Goal: Task Accomplishment & Management: Complete application form

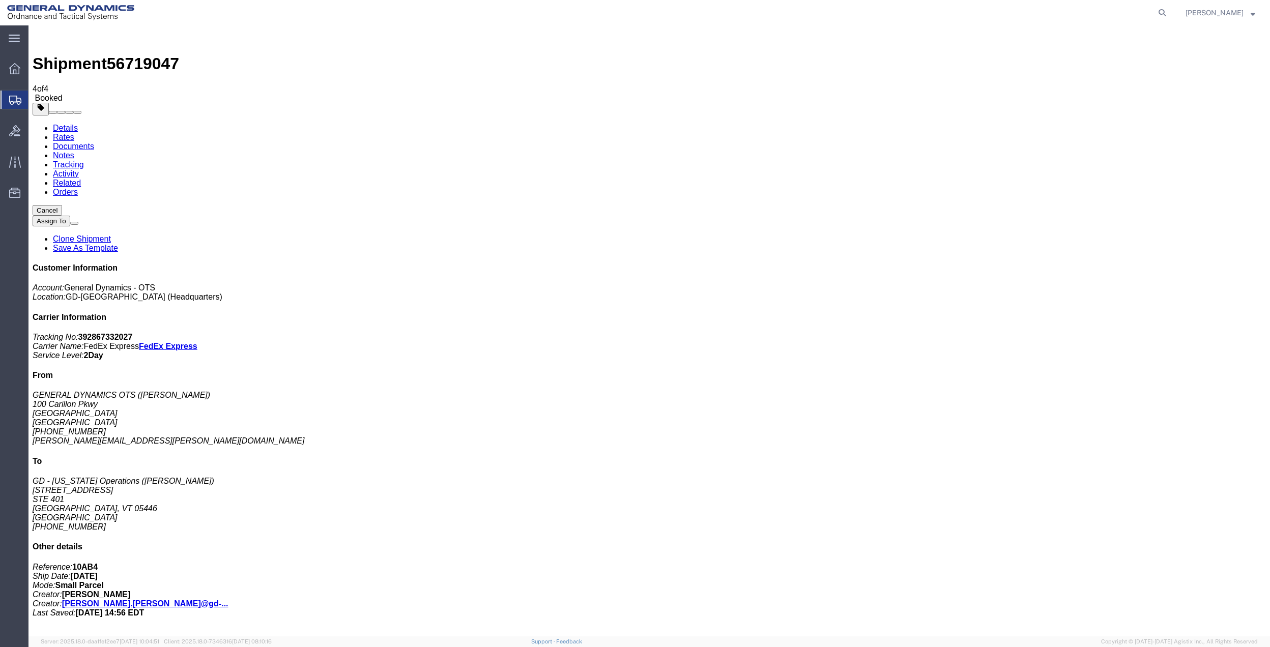
click at [0, 0] on span "Create Shipment" at bounding box center [0, 0] width 0 height 0
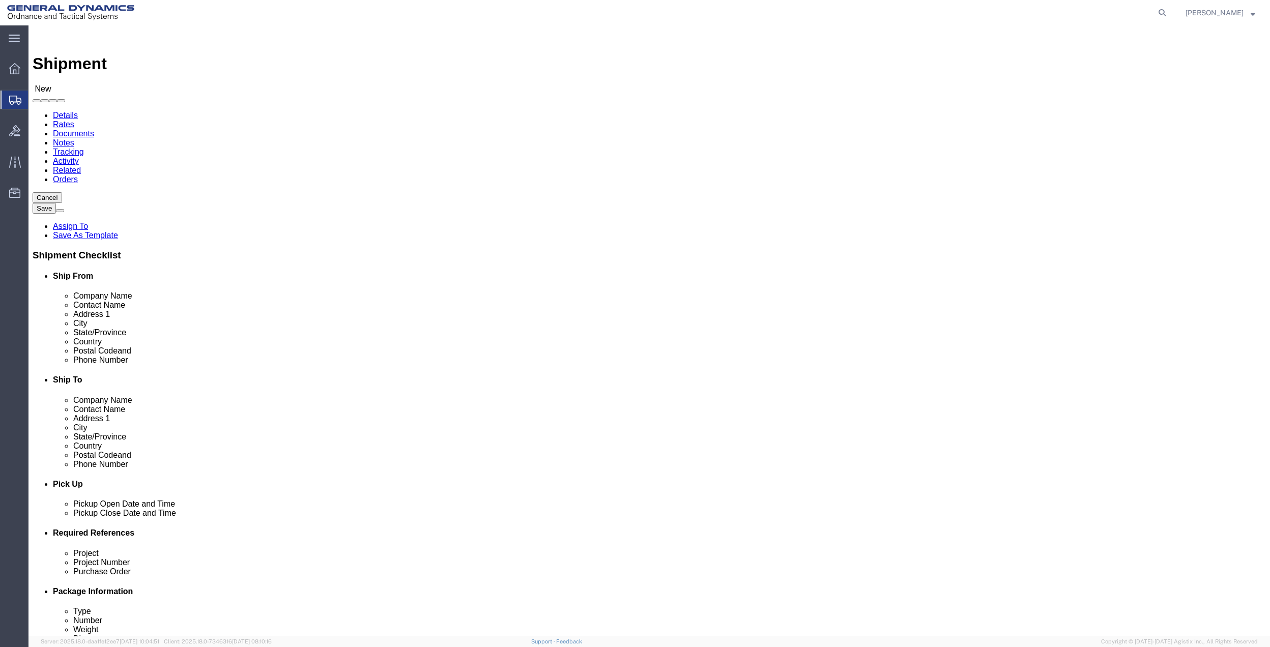
click input "text"
type input "M"
type input "[PERSON_NAME]"
click p "- GENERAL DYNAMICS OTS - ([PERSON_NAME]) [STREET_ADDRESS]"
select select "FL"
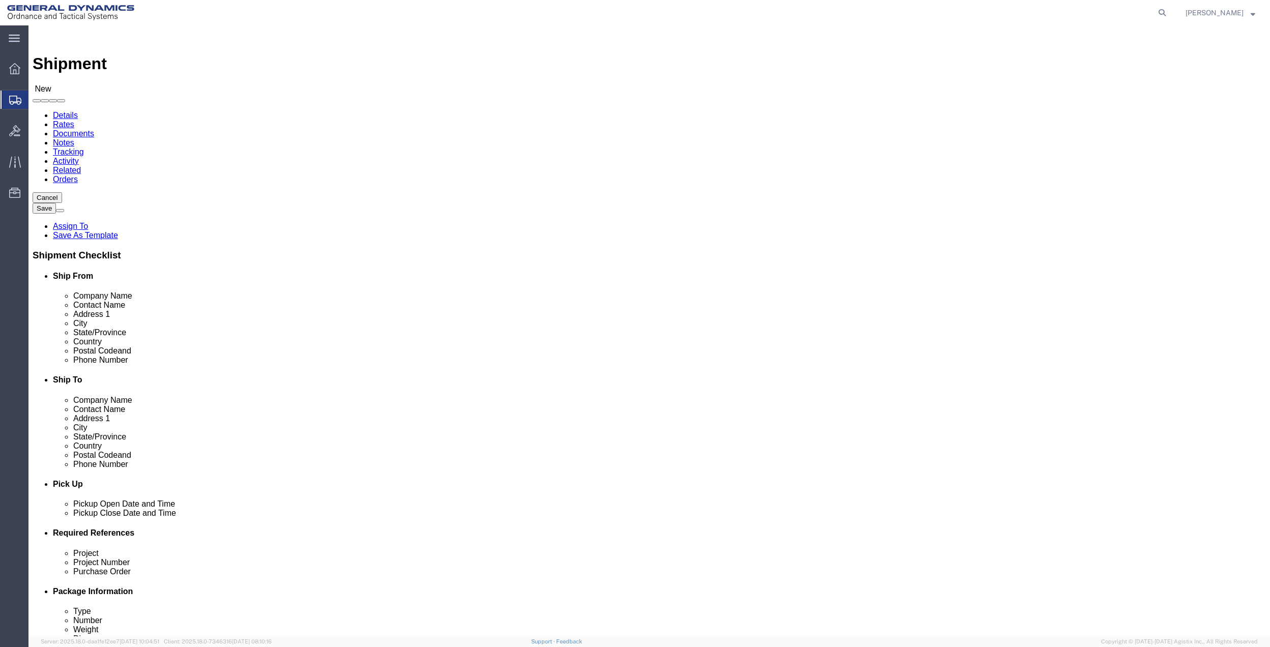
type input "[PERSON_NAME]"
click input "text"
type input "[PERSON_NAME]"
click p "- GENERAL DYNAMICS - OTS - ([PERSON_NAME]) [STREET_ADDRESS][PERSON_NAME]"
select select "CA"
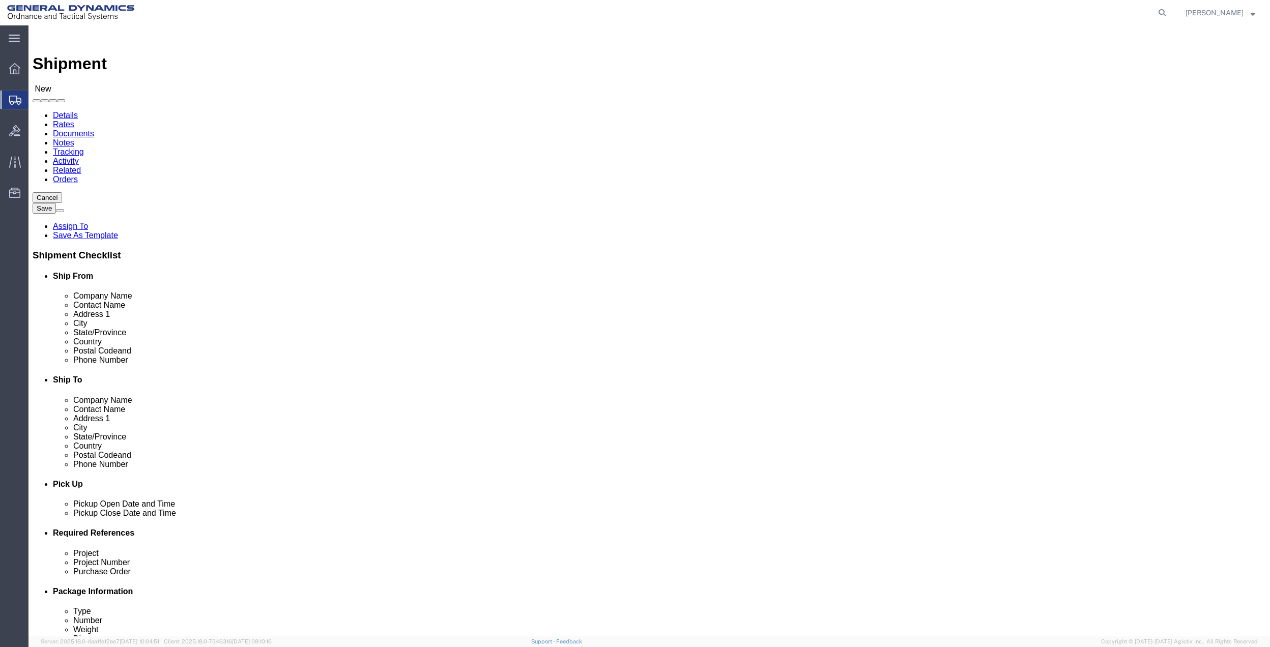
type input "[PERSON_NAME]"
drag, startPoint x: 830, startPoint y: 362, endPoint x: 654, endPoint y: 364, distance: 176.5
click div "Email"
type input "[PERSON_NAME][EMAIL_ADDRESS][PERSON_NAME][DOMAIN_NAME]"
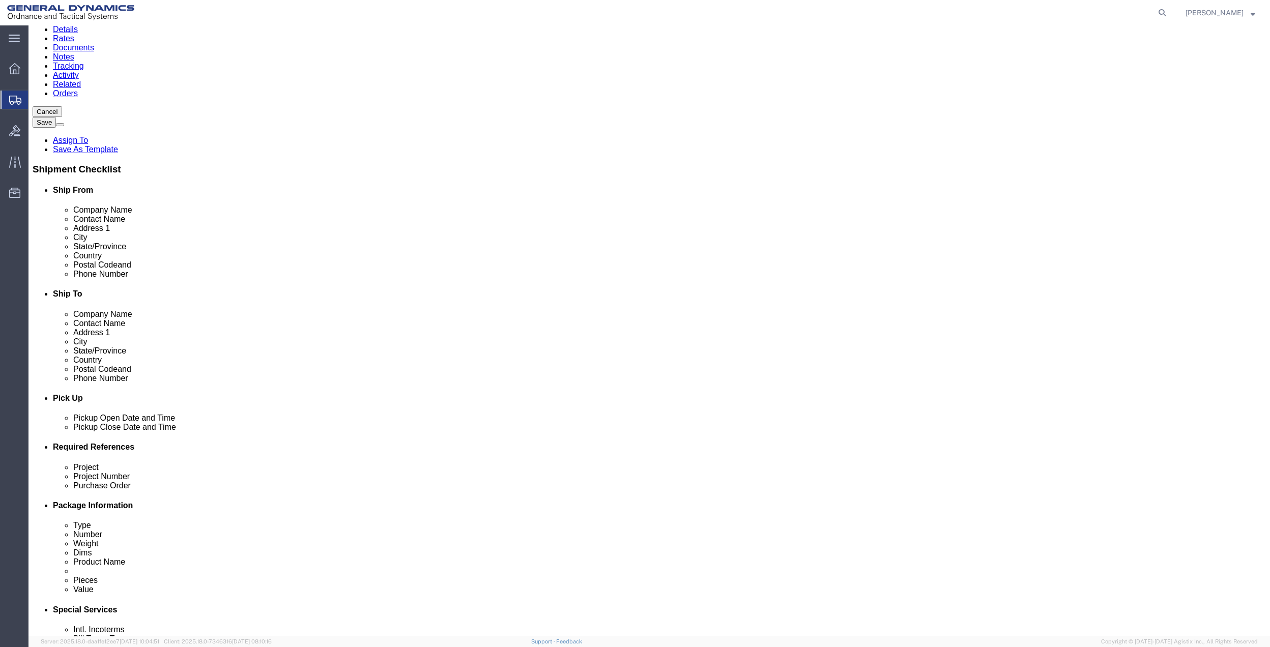
scroll to position [266, 0]
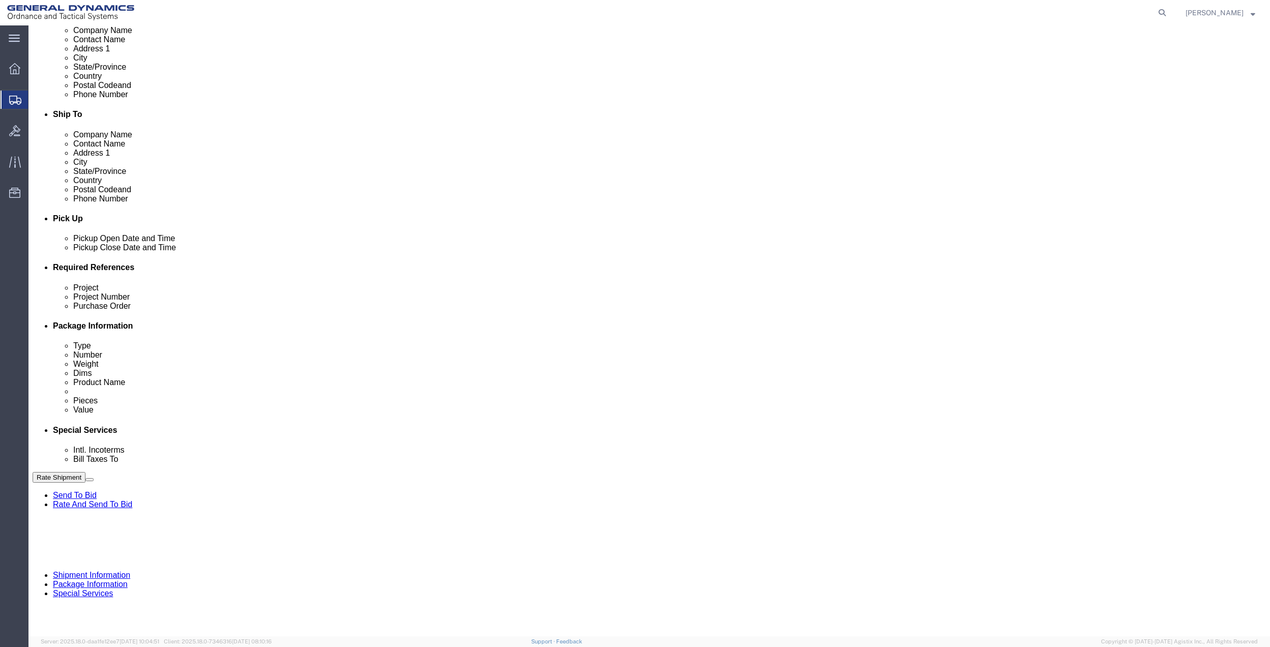
click button "Add reference"
click div "Project Project Number Purchase Order Select Account Type Activity ID Airline A…"
click input "text"
type input "10AB4"
click input "text"
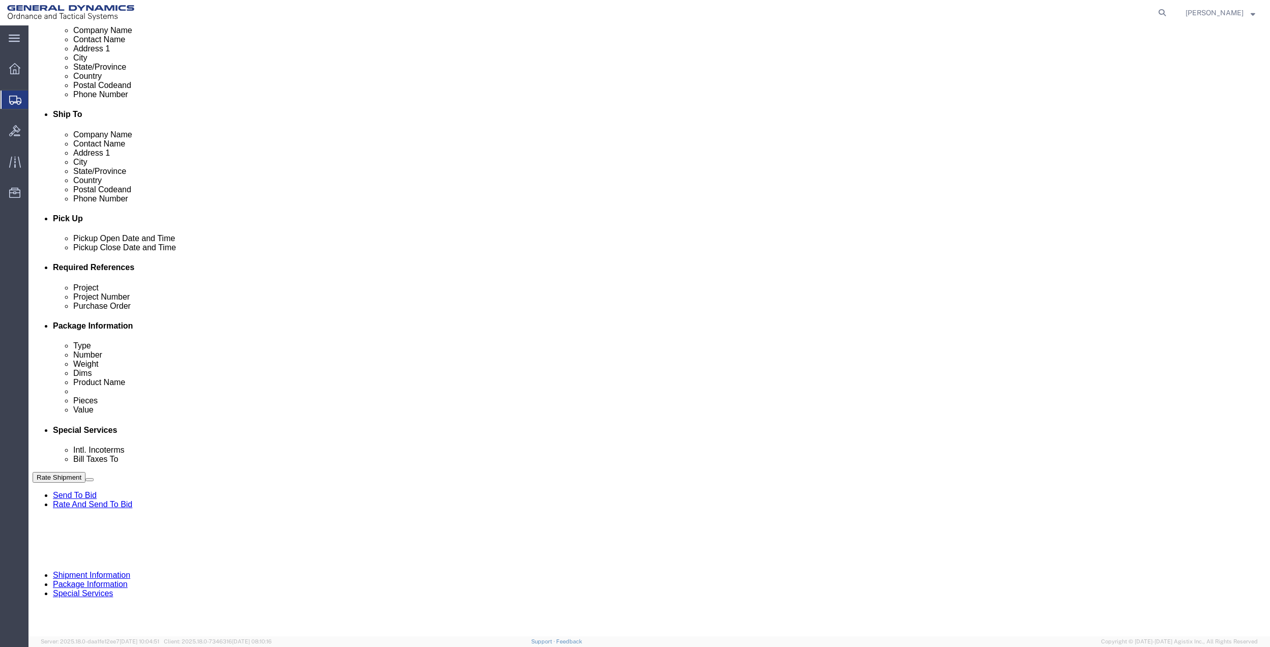
paste input "10AB4"
type input "10AB4"
click input "text"
paste input "10AB4"
type input "10AB4"
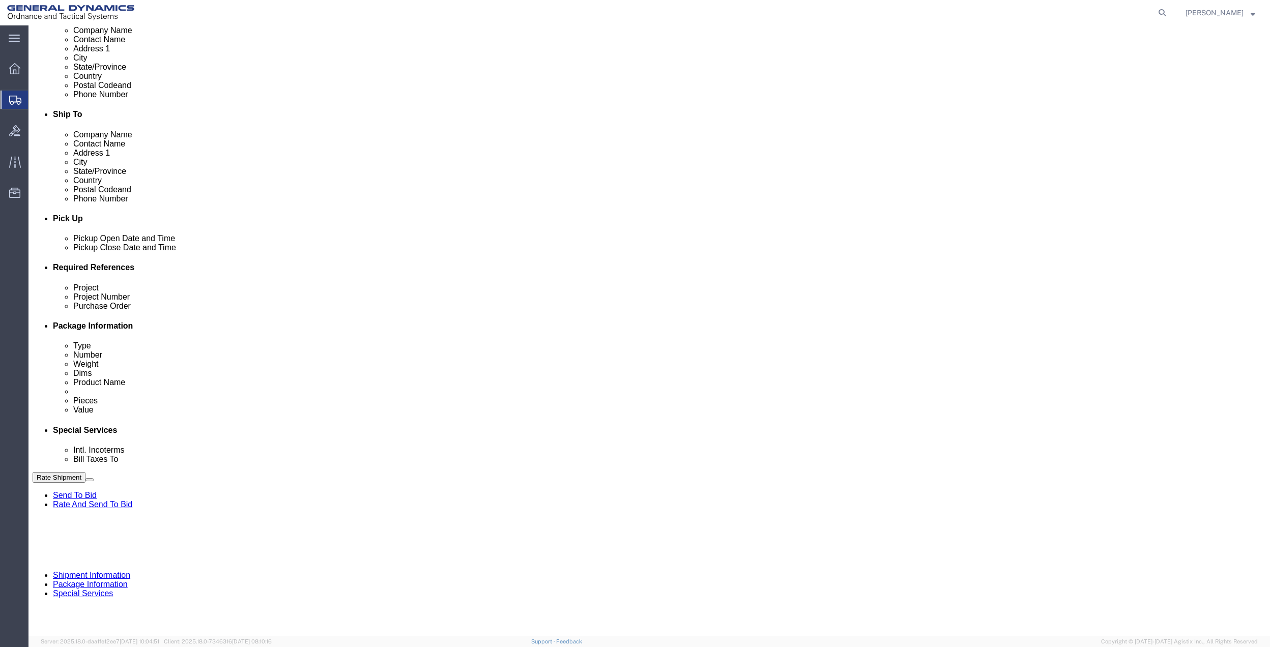
click input "text"
paste input "10AB4"
type input "10AB4"
drag, startPoint x: 133, startPoint y: 385, endPoint x: 118, endPoint y: 372, distance: 19.9
click select "Select Account Type Activity ID Airline Appointment Number ASN Batch Request # …"
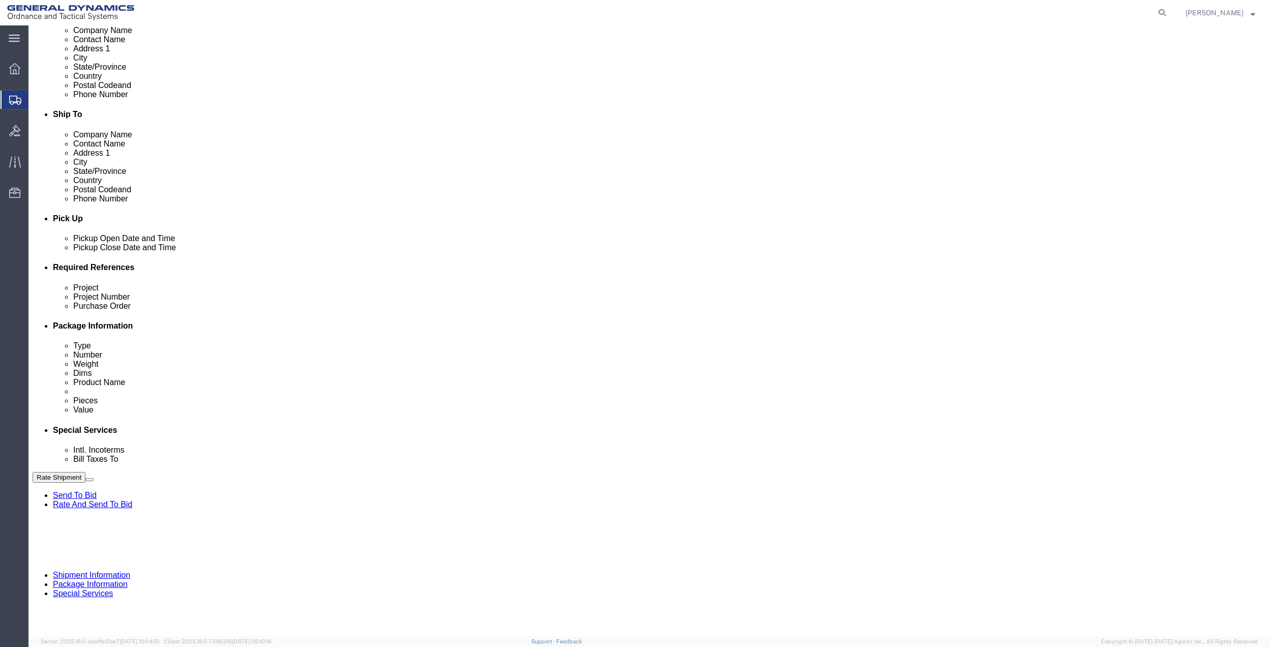
select select "DEPT"
click select "Select Account Type Activity ID Airline Appointment Number ASN Batch Request # …"
click link "Package Information"
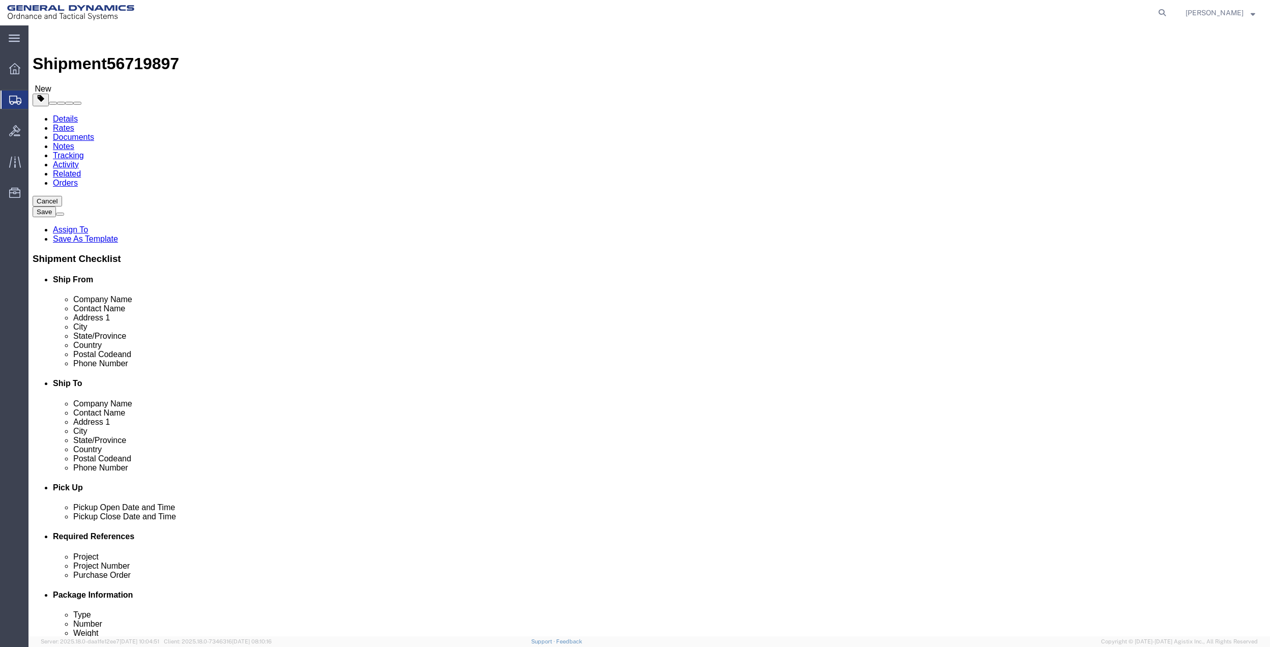
click select "Select Bale(s) Basket(s) Bolt(s) Bottle(s) Buckets Bulk Bundle(s) Can(s) Cardbo…"
select select "SBX"
click select "Select Bale(s) Basket(s) Bolt(s) Bottle(s) Buckets Bulk Bundle(s) Can(s) Cardbo…"
type input "12.25"
type input "11.00"
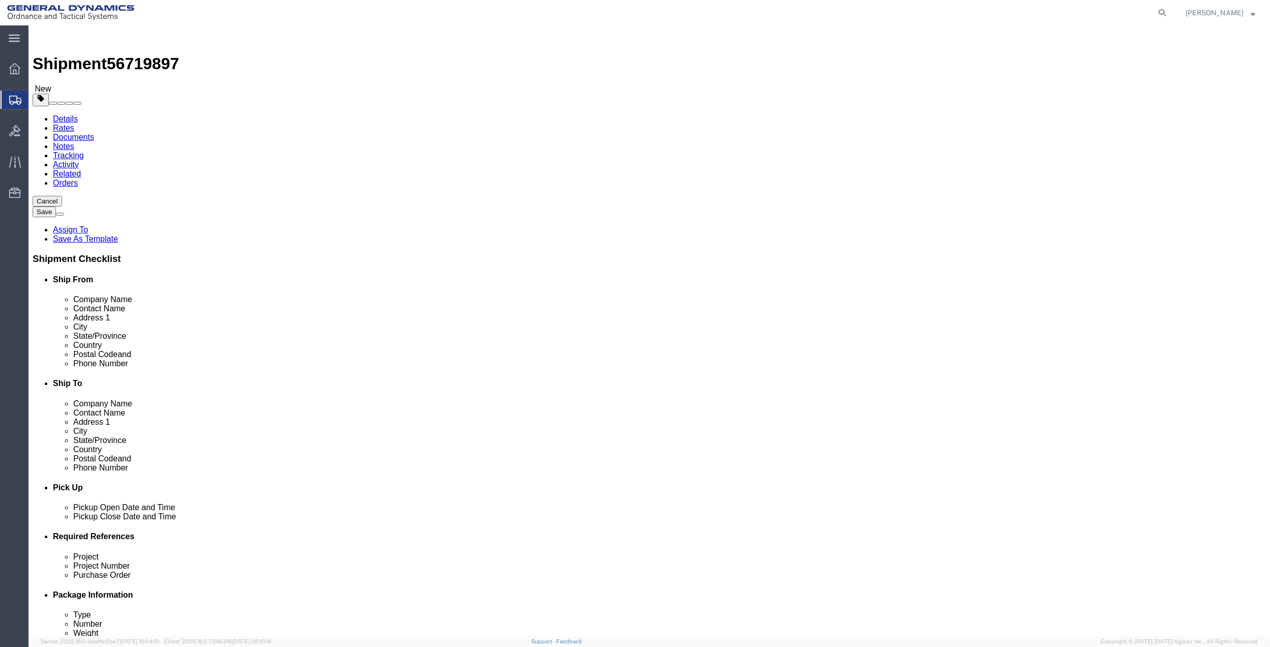
type input "1.50"
drag, startPoint x: 203, startPoint y: 237, endPoint x: 192, endPoint y: 236, distance: 11.3
click input "0.00"
type input "4"
click link "Add Content"
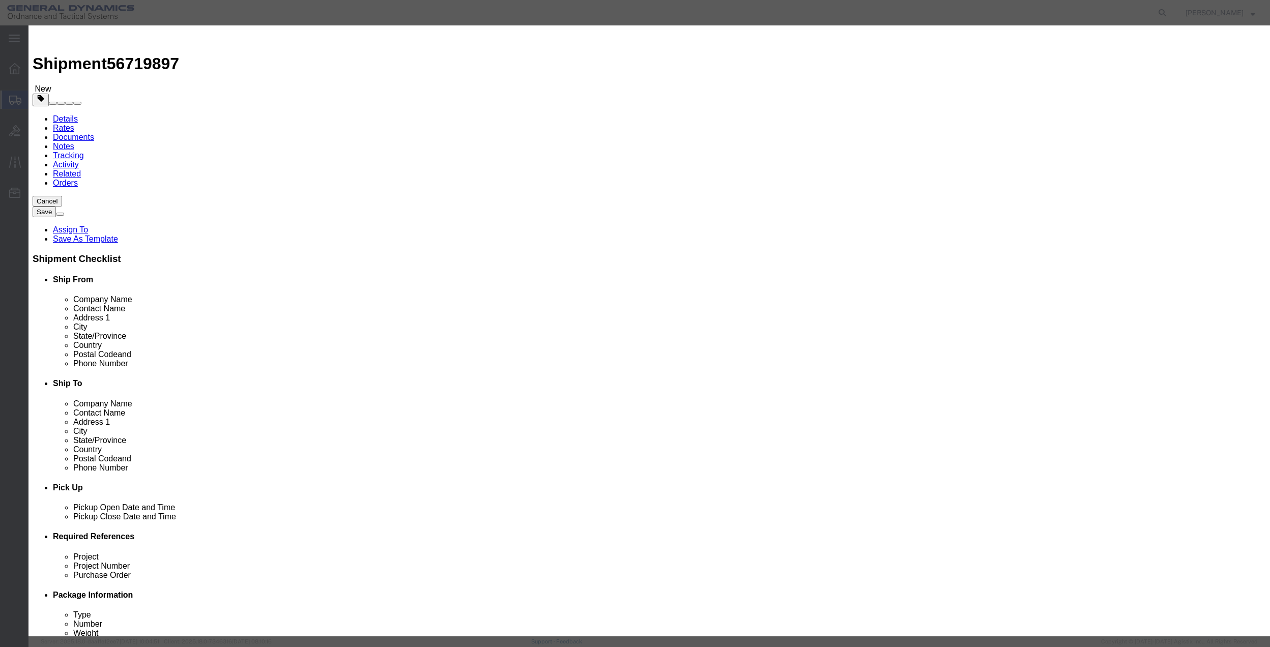
click div "Commodity library"
drag, startPoint x: 468, startPoint y: 77, endPoint x: 470, endPoint y: 84, distance: 7.9
click input "text"
type input "misc"
type input "100"
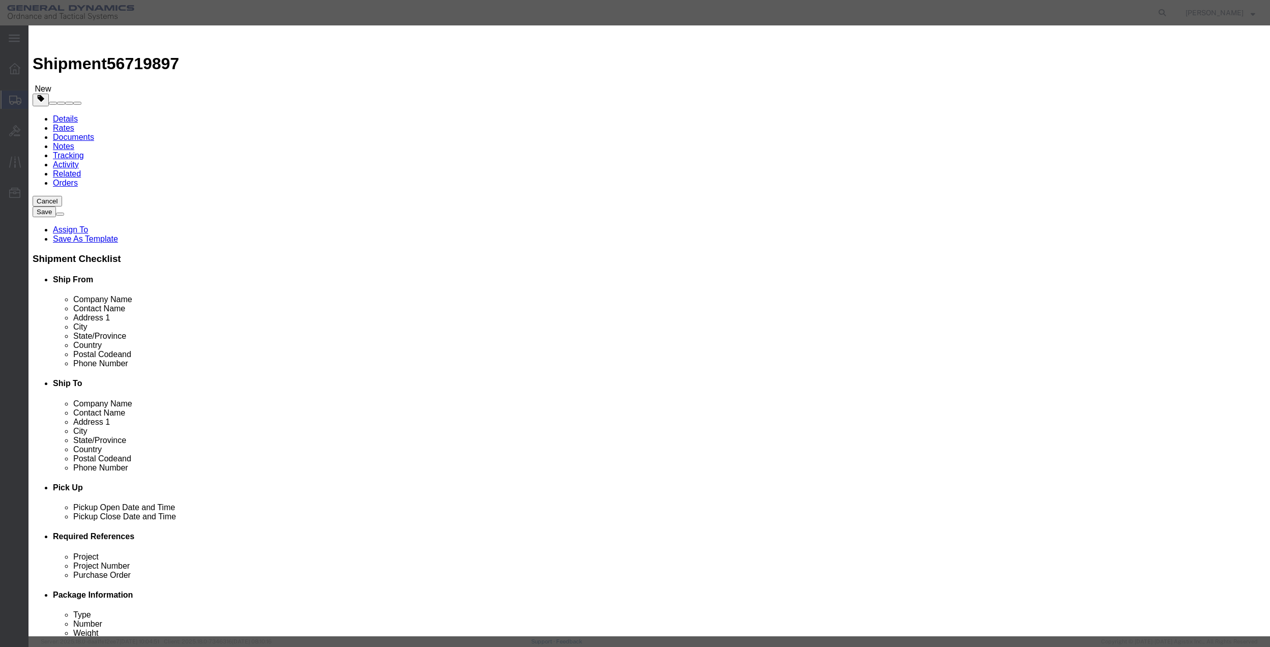
select select "US"
click input "0"
type input "01"
drag, startPoint x: 465, startPoint y: 102, endPoint x: 473, endPoint y: 129, distance: 28.6
click div "Product Name misc Pieces 01 Select Bag Barrels 100Board Feet Bottle Box Blister…"
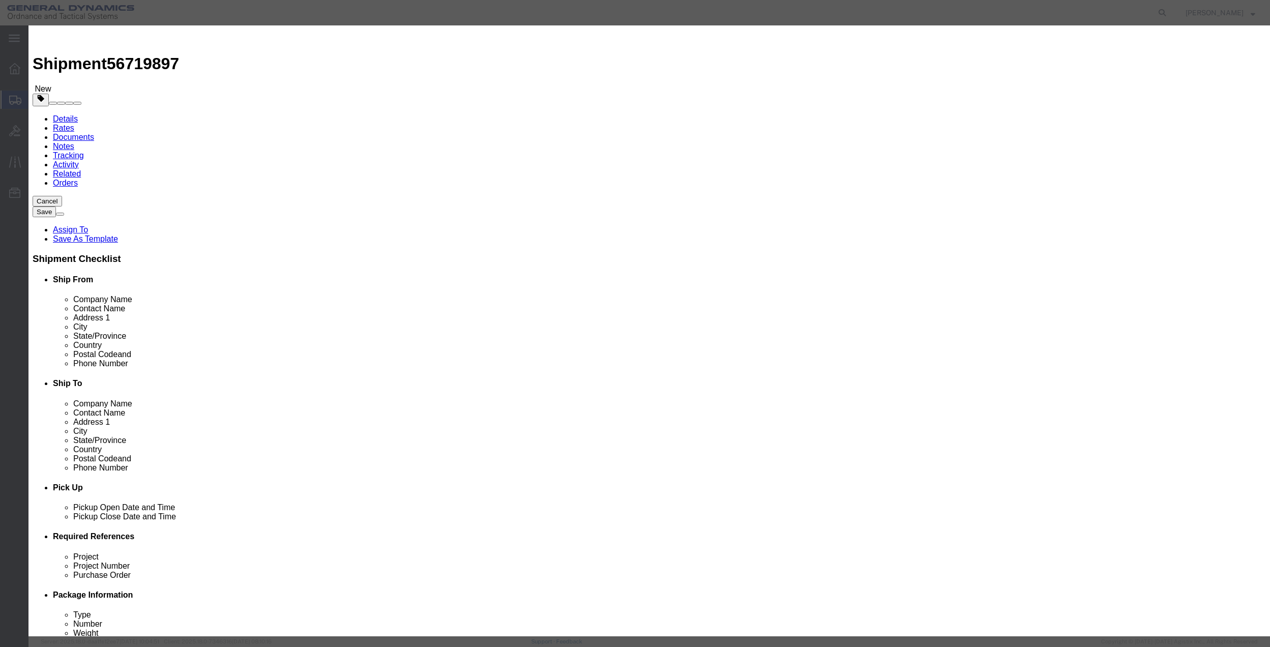
click select "Select 50 55 60 65 70 85 92.5 100 125 175 250 300 400"
select select "70"
click select "Select 50 55 60 65 70 85 92.5 100 125 175 250 300 400"
drag, startPoint x: 809, startPoint y: 345, endPoint x: 814, endPoint y: 347, distance: 5.5
click div "Save & Add Another Save & Close Close"
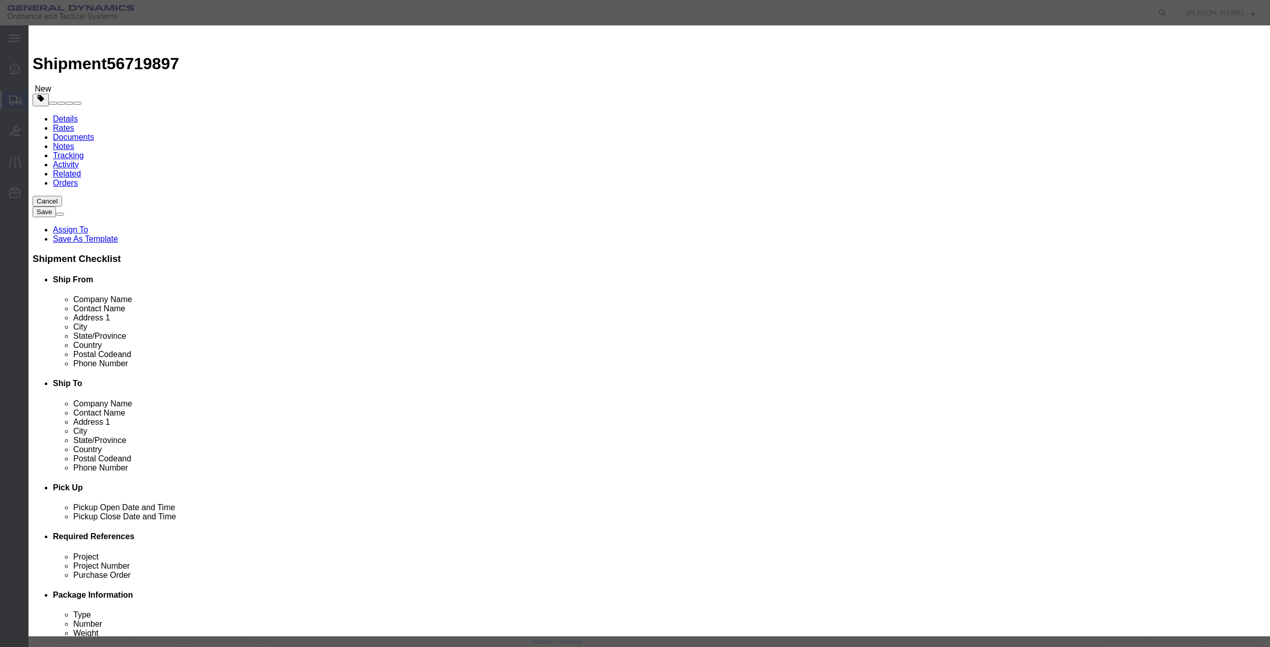
click button "Save & Close"
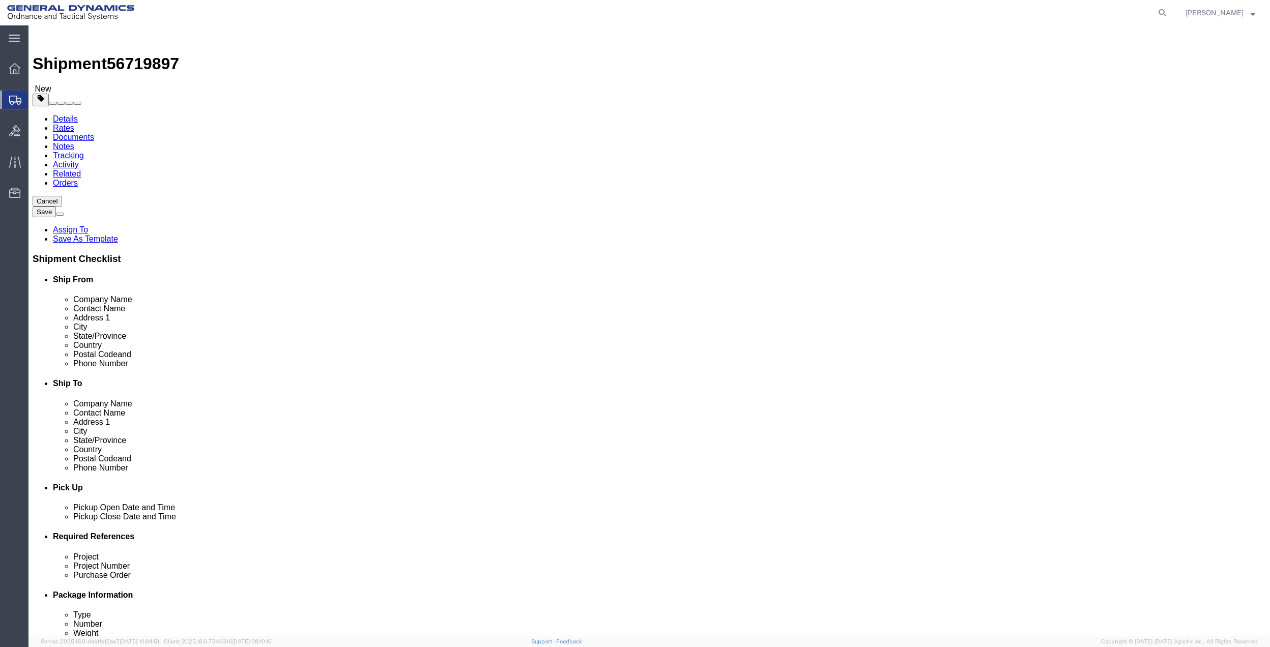
click icon
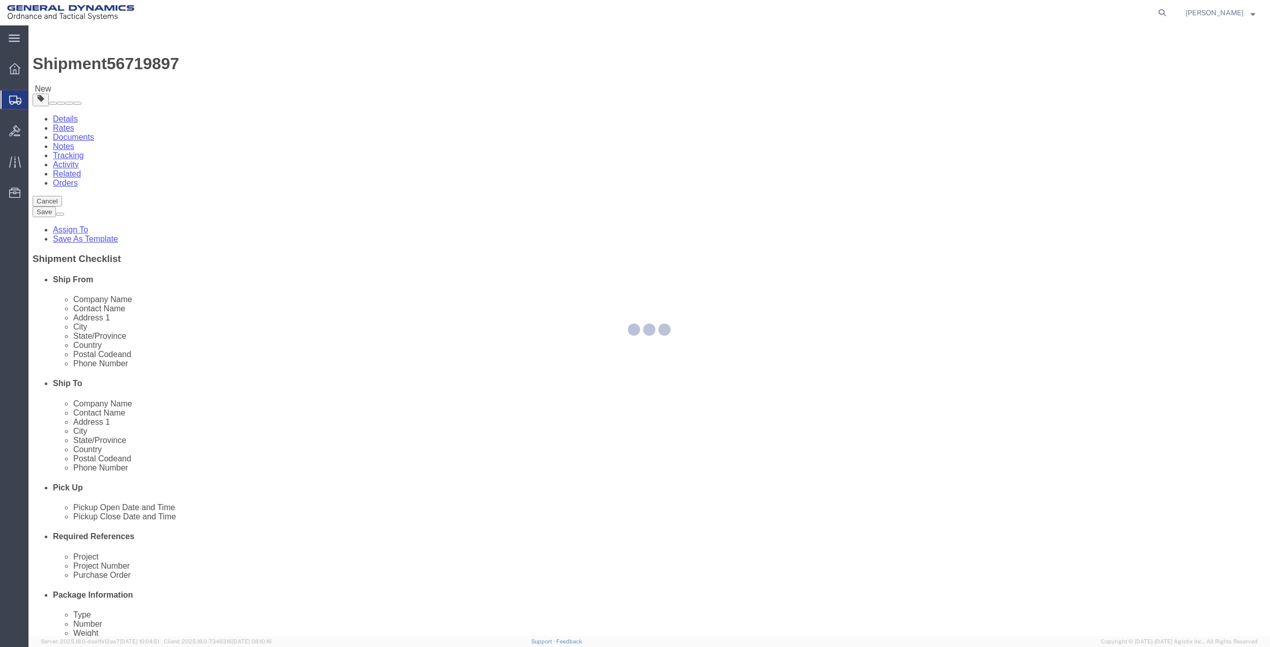
select select
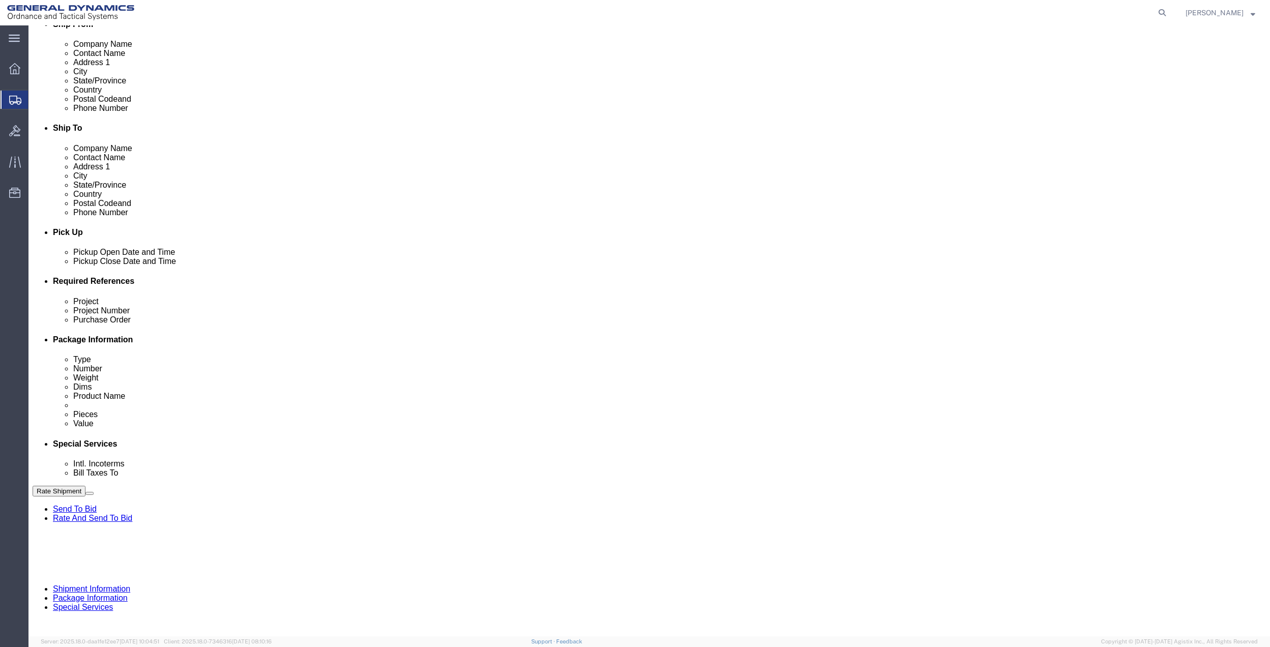
scroll to position [271, 0]
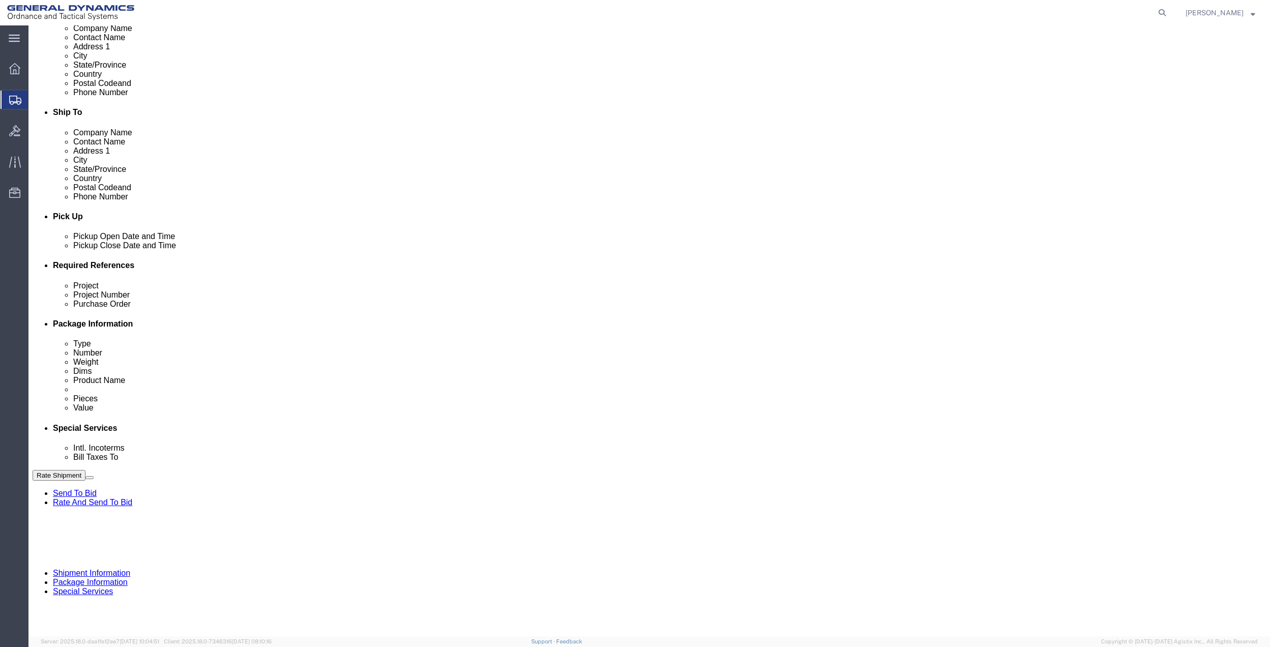
click div "Cost Center Select Buyer Cost Center Department Operations Number Order Number …"
click select "Select Buyer Cost Center Department Operations Number Order Number Sales Person"
select select "DEPARTMENT"
click select "Select Buyer Cost Center Department Operations Number Order Number Sales Person"
click select "Select [GEOGRAPHIC_DATA] [GEOGRAPHIC_DATA] [GEOGRAPHIC_DATA] [GEOGRAPHIC_DATA] …"
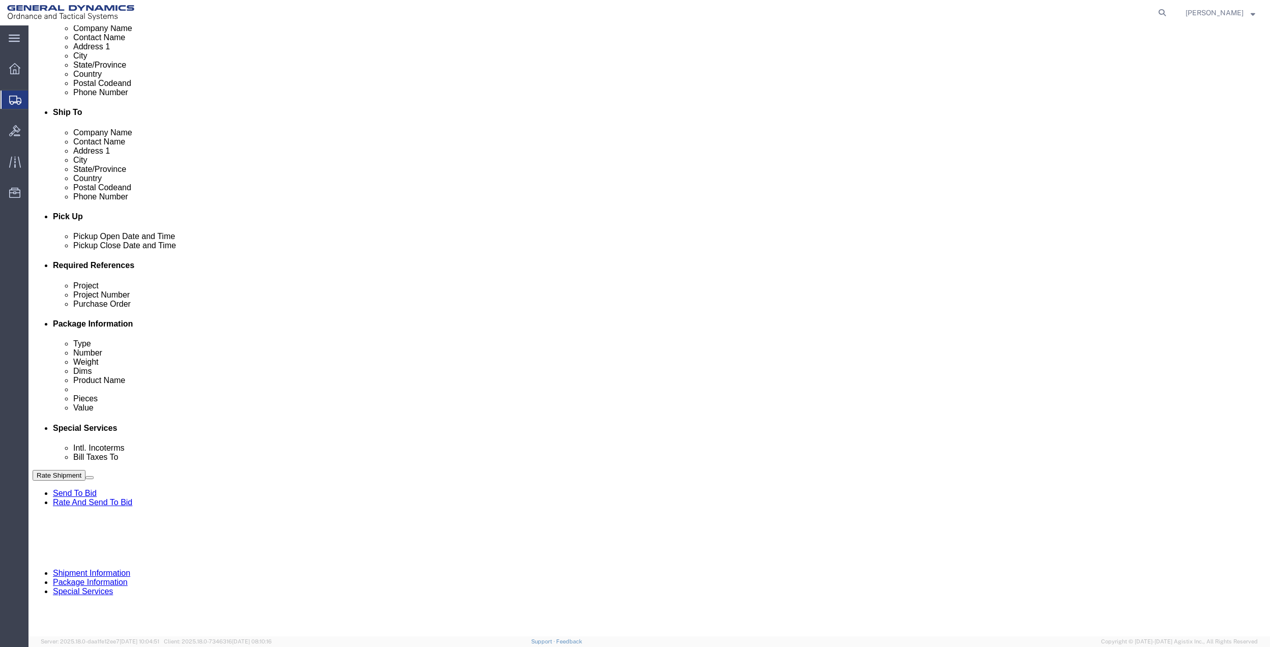
select select "1763983"
click select "Select [GEOGRAPHIC_DATA] [GEOGRAPHIC_DATA] [GEOGRAPHIC_DATA] [GEOGRAPHIC_DATA] …"
click select "Select 10AFM 10GAG 10GAH 10GFL 10GFO 10GIE 10GIS 30MABS St [PERSON_NAME] Program"
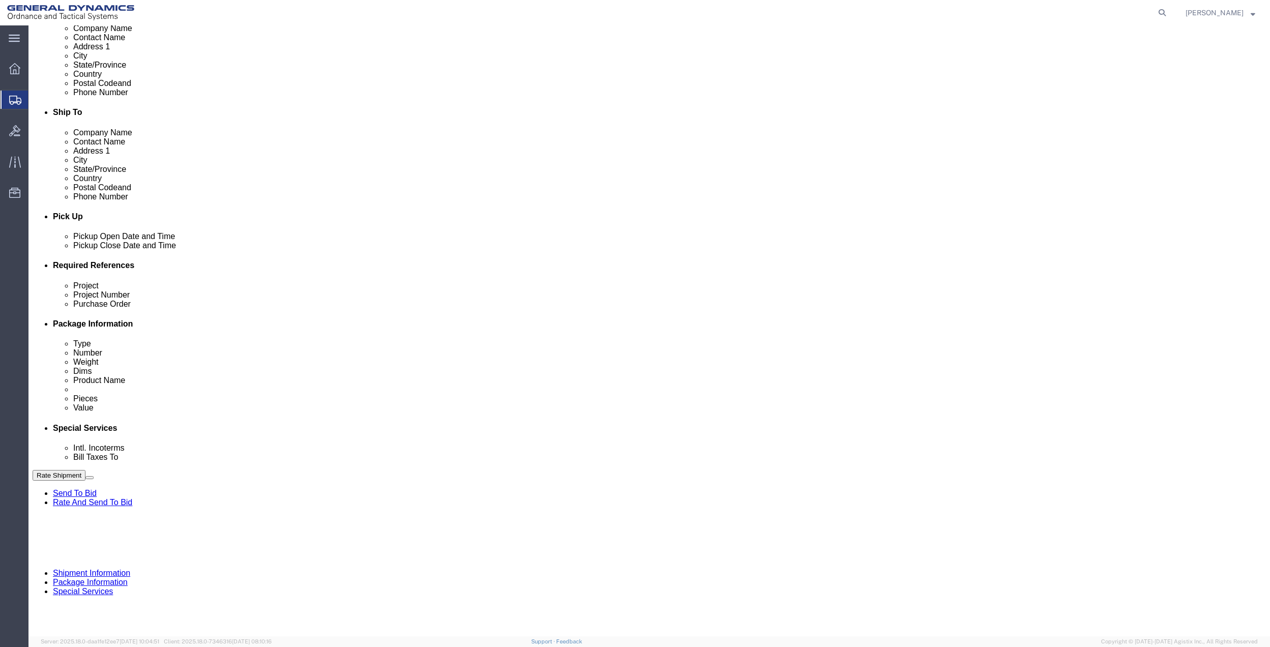
select select "214681"
click select "Select 10AFM 10GAG 10GAH 10GFL 10GFO 10GIE 10GIS 30MABS St [PERSON_NAME] Program"
click input "General Dynamics OTS % Data2Logistics"
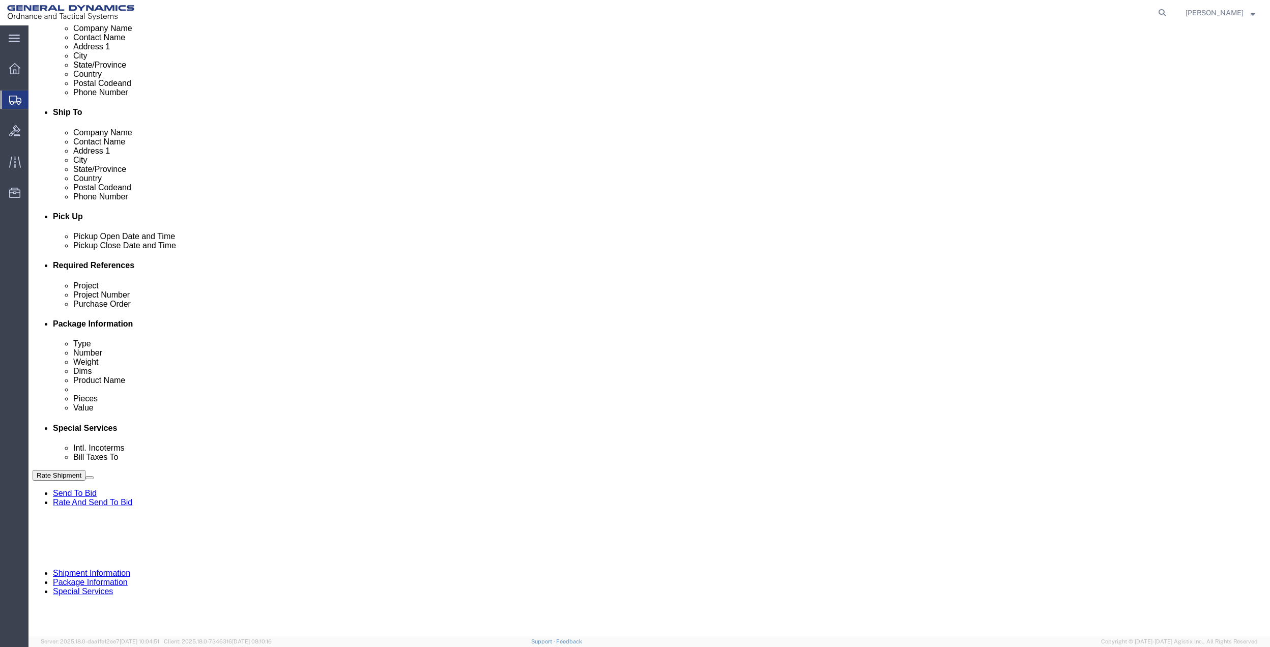
drag, startPoint x: 301, startPoint y: 508, endPoint x: 973, endPoint y: 580, distance: 675.7
click p "- GEDOTS %DATA 2 LOGISTICS - (GEDOTS %DATA 2 LOGISTICS) [GEOGRAPHIC_DATA][PERSO…"
type input "GEDOTS %DATA 2 LOGISTICS"
type input "PO BOX 61050"
type input "GEDOTS %DATA 2 LOGISTICS"
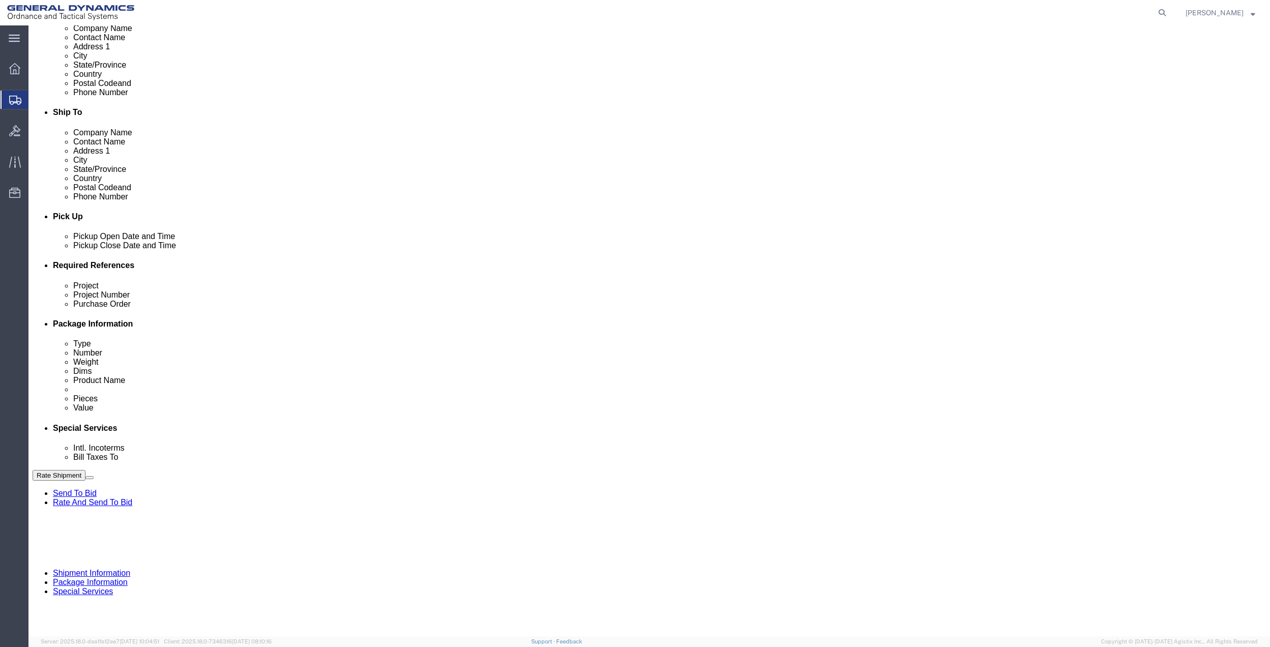
type input "FORT [PERSON_NAME]"
type input "33906"
select select "FL"
type input "GEDOTS %DATA 2 LOGISTICS"
drag, startPoint x: 1103, startPoint y: 585, endPoint x: 1081, endPoint y: 570, distance: 26.6
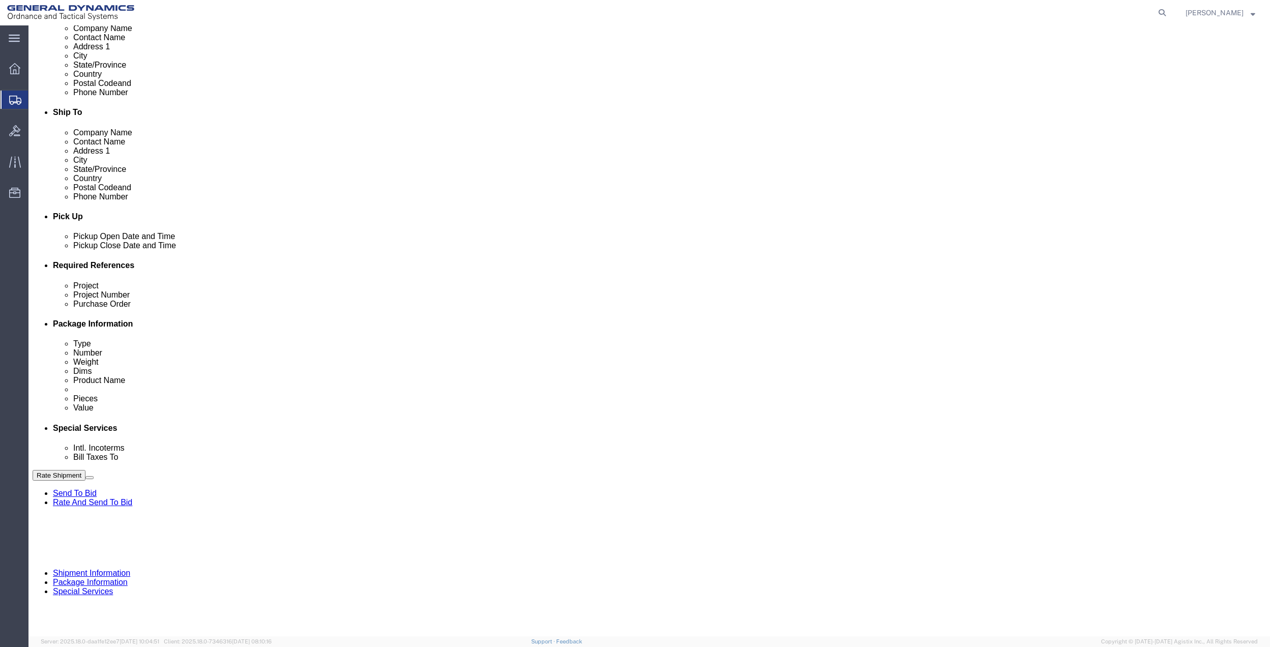
click div "Rate Shipment Send To Bid Rate And Send To Bid"
click button "Rate Shipment"
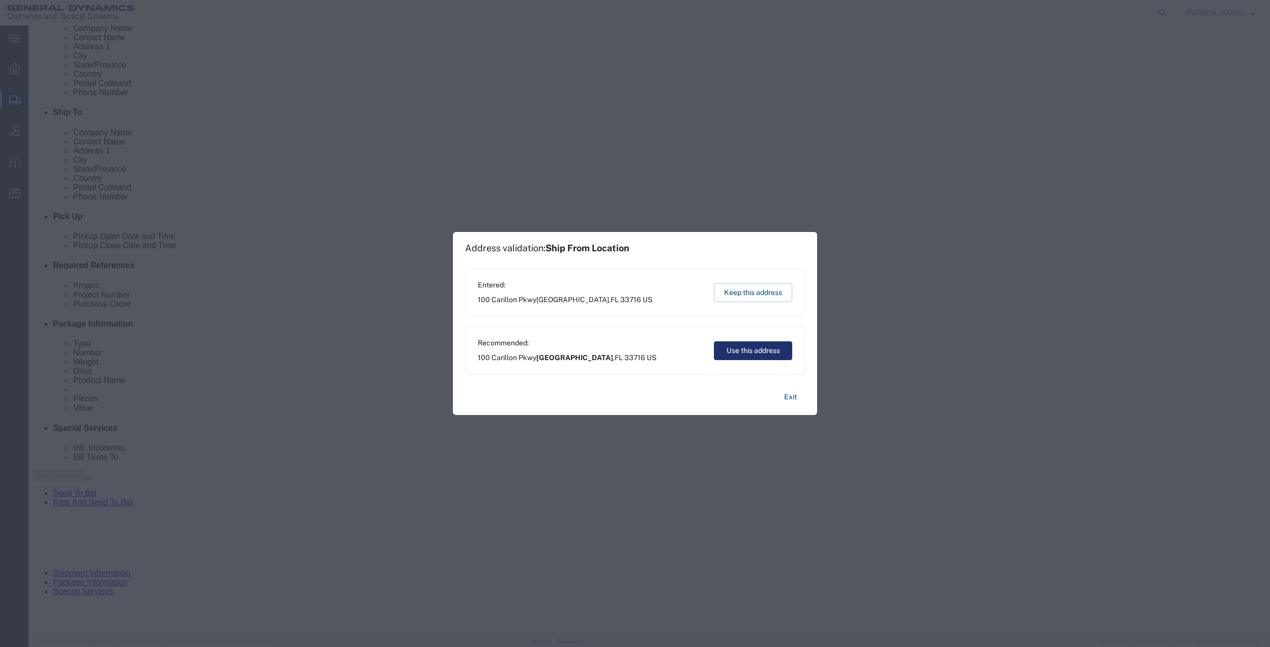
click at [743, 352] on button "Use this address" at bounding box center [753, 350] width 78 height 19
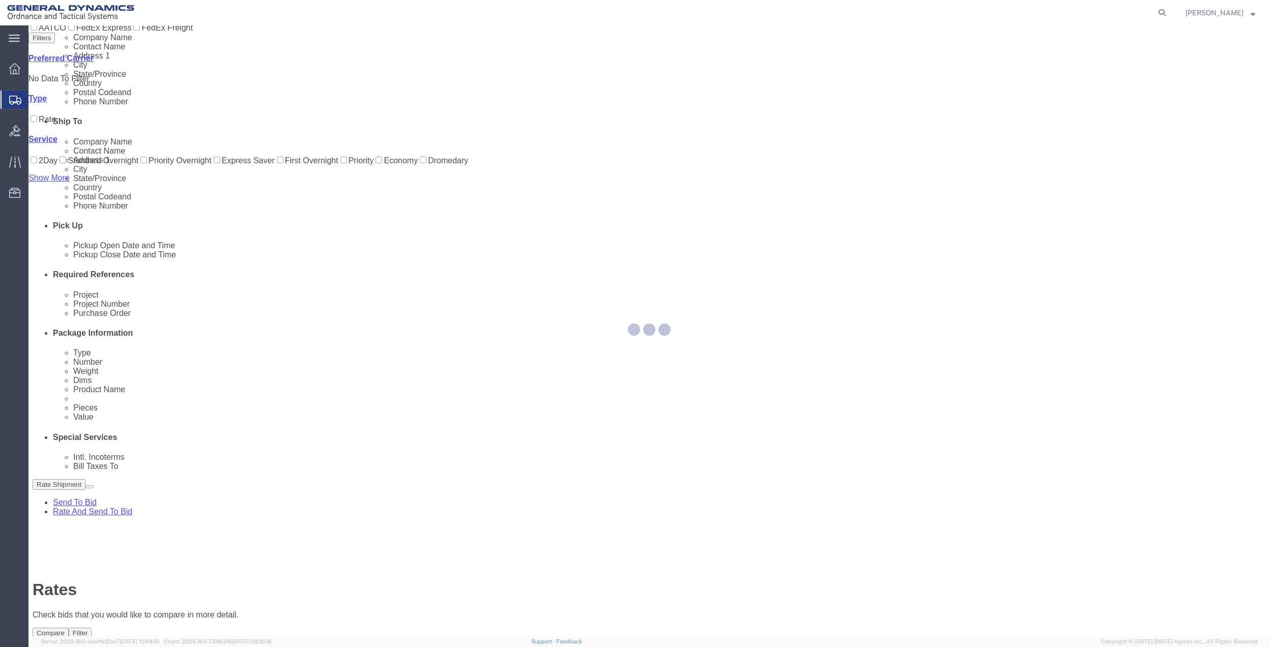
scroll to position [0, 0]
